Goal: Task Accomplishment & Management: Manage account settings

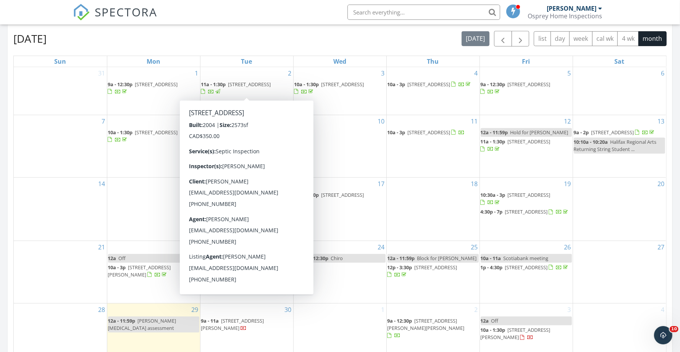
scroll to position [525, 0]
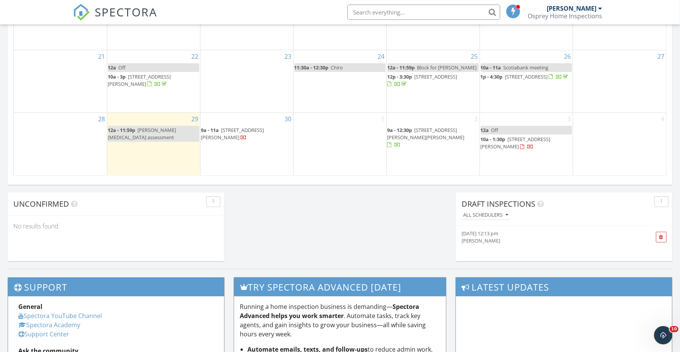
click at [239, 134] on span "[STREET_ADDRESS][PERSON_NAME]" at bounding box center [232, 134] width 63 height 14
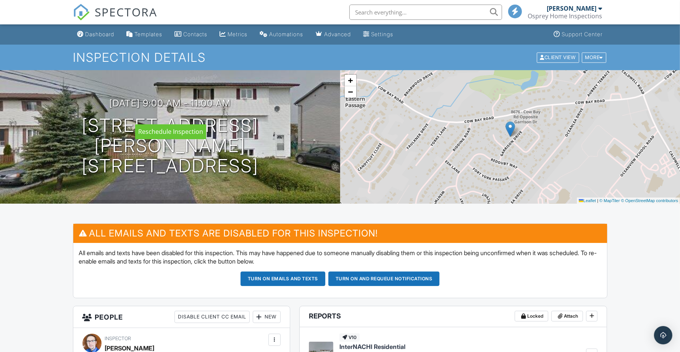
click at [0, 0] on div at bounding box center [0, 0] width 0 height 0
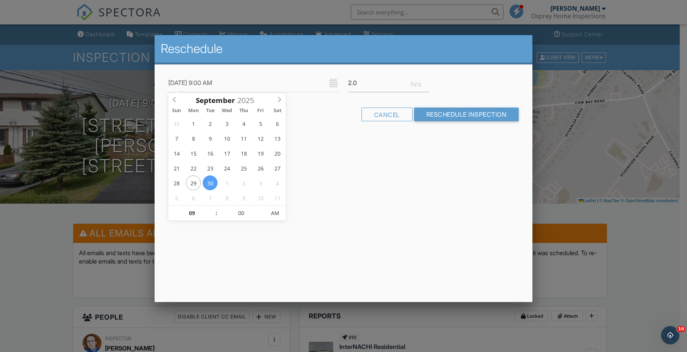
type input "09/30/2025 10:00 AM"
type input "10"
click at [214, 208] on span at bounding box center [212, 210] width 5 height 8
type input "09/30/2025 11:00 AM"
type input "11"
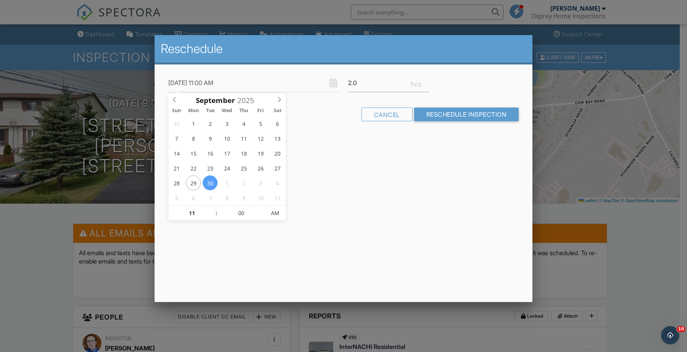
click at [214, 208] on span at bounding box center [212, 210] width 5 height 8
type input "09/30/2025 12:00 PM"
type input "12"
click at [214, 208] on span at bounding box center [212, 210] width 5 height 8
type input "09/30/2025 1:00 PM"
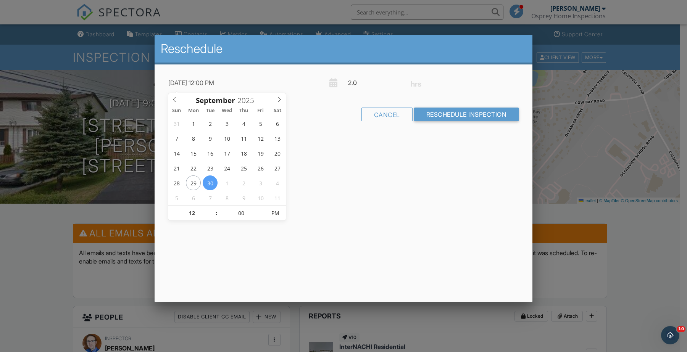
type input "01"
click at [214, 208] on span at bounding box center [212, 210] width 5 height 8
type input "09/30/2025 2:00 PM"
type input "02"
click at [214, 208] on span at bounding box center [212, 210] width 5 height 8
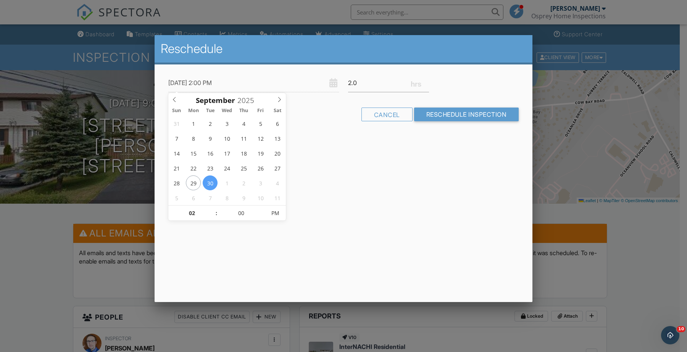
type input "09/30/2025 3:00 PM"
type input "03"
click at [214, 208] on span at bounding box center [212, 210] width 5 height 8
type input "09/30/2025 3:05 PM"
type input "05"
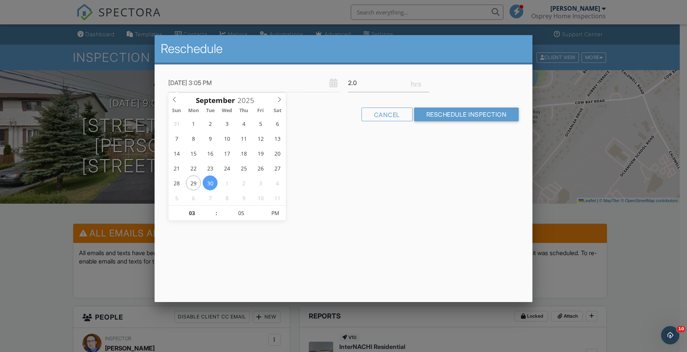
click at [261, 207] on span at bounding box center [261, 210] width 5 height 8
type input "09/30/2025 3:10 PM"
type input "10"
click at [261, 207] on span at bounding box center [261, 210] width 5 height 8
type input "09/30/2025 3:15 PM"
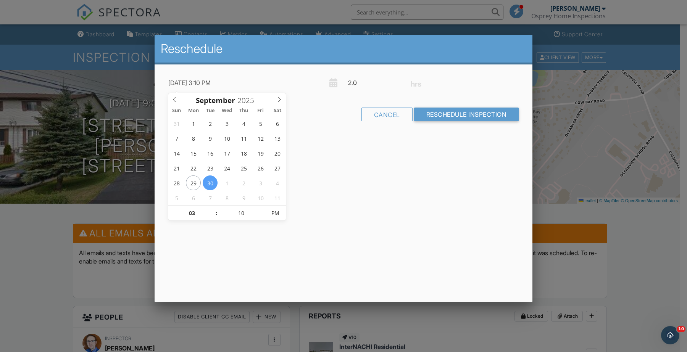
type input "15"
click at [261, 207] on span at bounding box center [261, 210] width 5 height 8
type input "09/30/2025 3:20 PM"
type input "20"
click at [261, 207] on span at bounding box center [261, 210] width 5 height 8
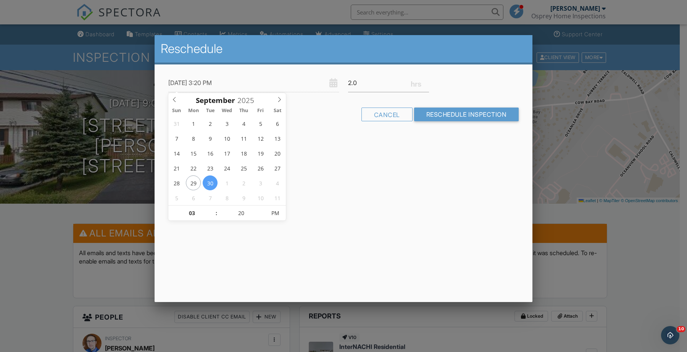
type input "09/30/2025 3:25 PM"
type input "25"
click at [261, 207] on span at bounding box center [261, 210] width 5 height 8
type input "[DATE] 3:30 PM"
type input "30"
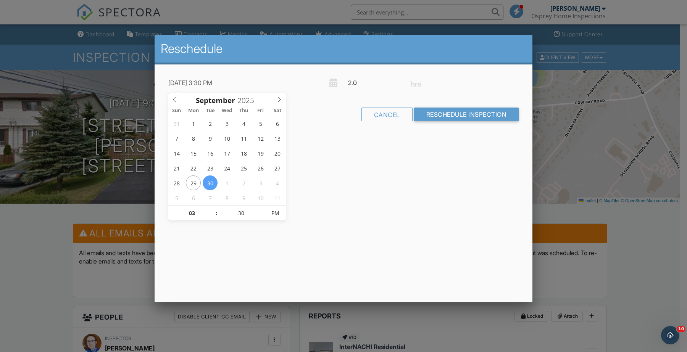
click at [261, 207] on span at bounding box center [261, 210] width 5 height 8
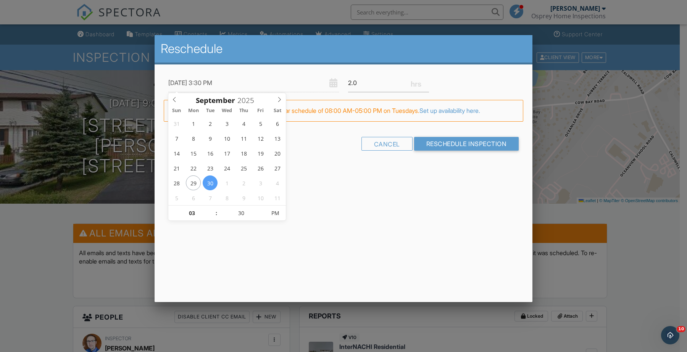
click at [310, 202] on div "Reschedule 09/30/2025 3:30 PM 2.0 Warning: this date/time is in the past. FYI: …" at bounding box center [344, 168] width 378 height 267
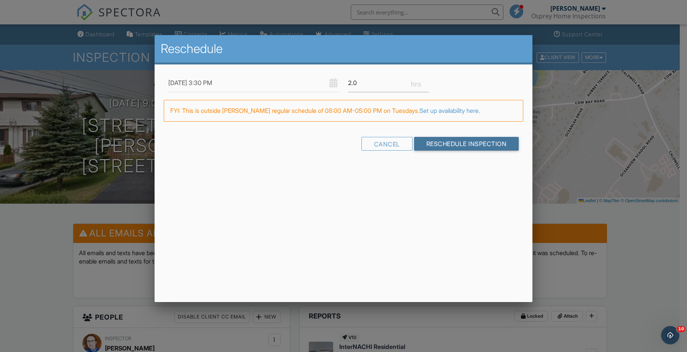
click at [460, 143] on input "Reschedule Inspection" at bounding box center [466, 144] width 105 height 14
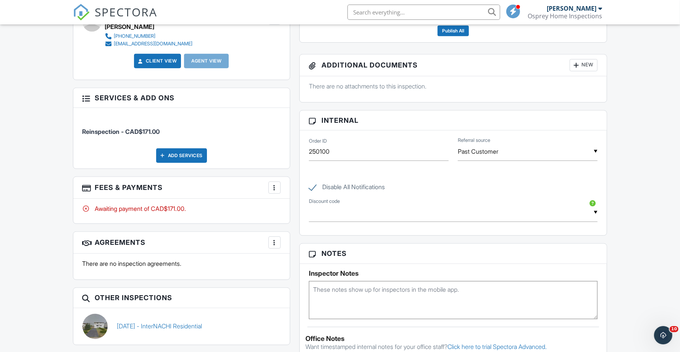
scroll to position [382, 0]
